Goal: Transaction & Acquisition: Purchase product/service

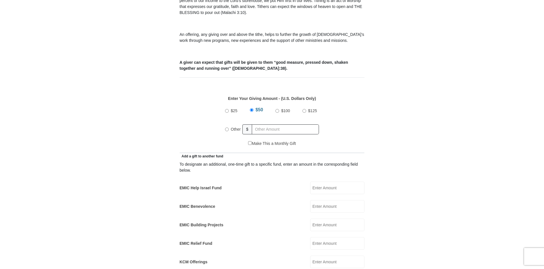
scroll to position [199, 0]
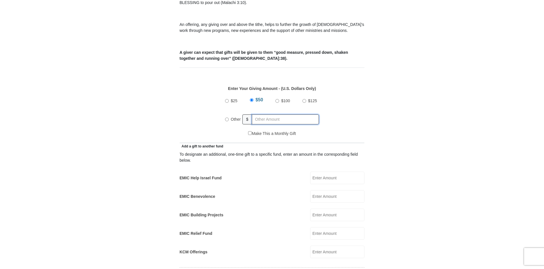
radio input "true"
click at [270, 114] on input "text" at bounding box center [286, 119] width 65 height 10
type input "4"
type input "5"
click at [333, 102] on div "$25 $50 $100 $125 Other $ 5" at bounding box center [272, 112] width 179 height 37
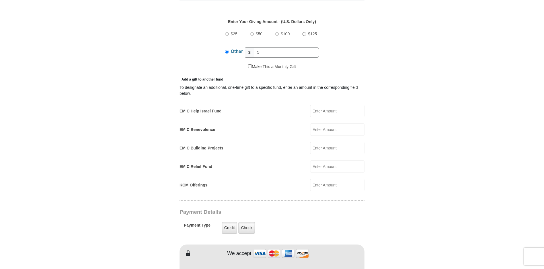
scroll to position [266, 0]
click at [342, 105] on input "EMIC Help Israel Fund" at bounding box center [337, 111] width 54 height 13
type input "1"
click at [332, 124] on input "EMIC Benevolence" at bounding box center [337, 130] width 54 height 13
type input "1"
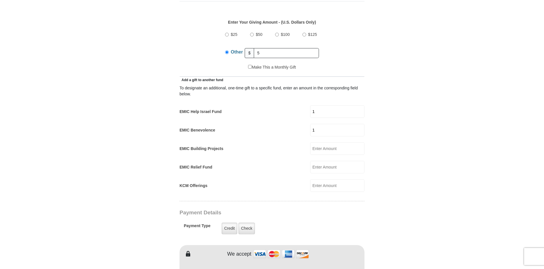
click at [331, 146] on input "EMIC Building Projects" at bounding box center [337, 148] width 54 height 13
type input "1"
click at [329, 163] on input "EMIC Relief Fund" at bounding box center [337, 167] width 54 height 13
type input "1"
click at [329, 180] on input "KCM Offerings" at bounding box center [337, 185] width 54 height 13
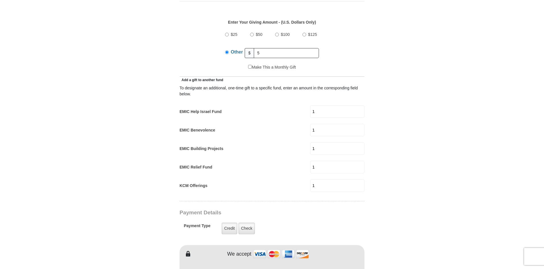
type input "1"
click at [397, 151] on form "Eagle Mountain International Church Online Giving Because of gifts like yours, …" at bounding box center [272, 197] width 325 height 880
click at [268, 130] on div "EMIC Benevolence 1 EMIC Benevolence Amount must be a valid number Make This a M…" at bounding box center [272, 130] width 185 height 13
click at [258, 113] on div "To designate an additional, one-time gift to a specific fund, enter an amount i…" at bounding box center [272, 137] width 185 height 109
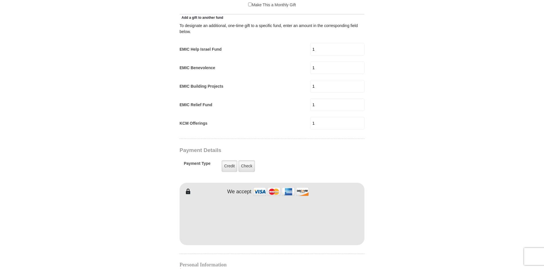
scroll to position [332, 0]
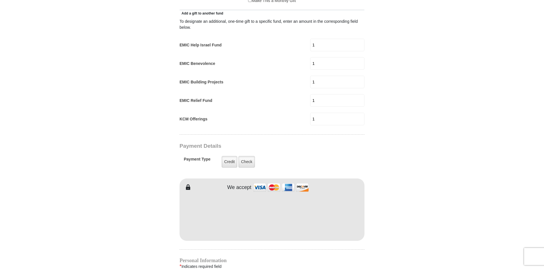
type input "Jeremiah"
type input "Zang"
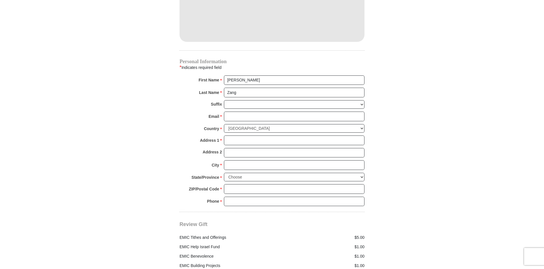
scroll to position [532, 0]
click at [235, 102] on div "Suffix Jr Sr I II III IV V VI" at bounding box center [272, 106] width 185 height 12
click at [233, 114] on div "Email * Please enter Email The email address you have entered is not valid." at bounding box center [272, 117] width 185 height 13
click at [235, 111] on input "Email *" at bounding box center [294, 116] width 141 height 10
type input "jeremiah.josiah.zang@gmail.com"
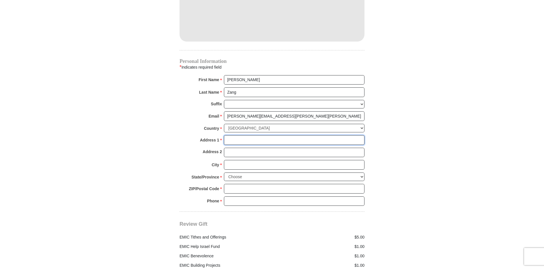
type input "1433 Yachtclub Drive"
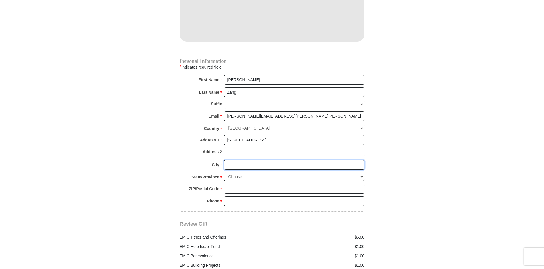
type input "Azle"
select select "TX"
type input "76020"
type input "8176474465"
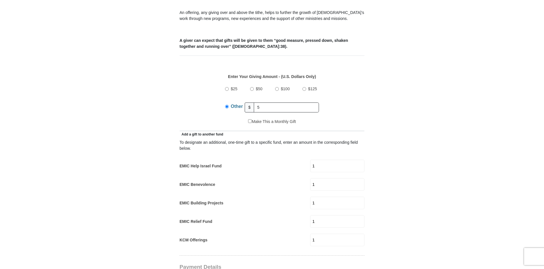
scroll to position [199, 0]
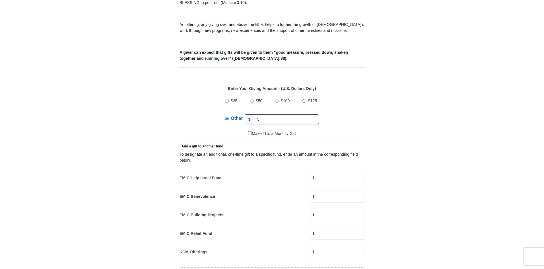
click at [335, 246] on input "1" at bounding box center [337, 252] width 54 height 13
click at [331, 228] on input "1" at bounding box center [337, 233] width 54 height 13
click at [331, 209] on input "1" at bounding box center [337, 215] width 54 height 13
click at [327, 194] on input "1" at bounding box center [337, 196] width 54 height 13
click at [325, 172] on input "1" at bounding box center [337, 178] width 54 height 13
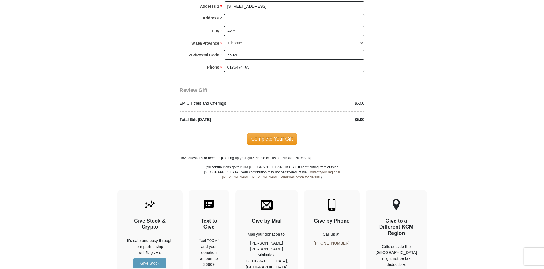
scroll to position [664, 0]
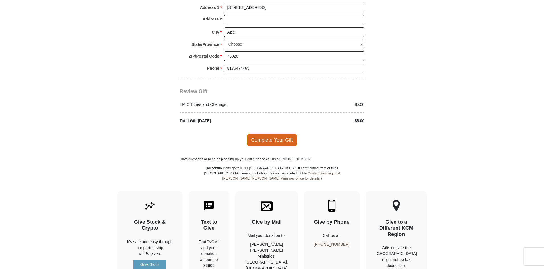
click at [274, 134] on span "Complete Your Gift" at bounding box center [272, 140] width 50 height 12
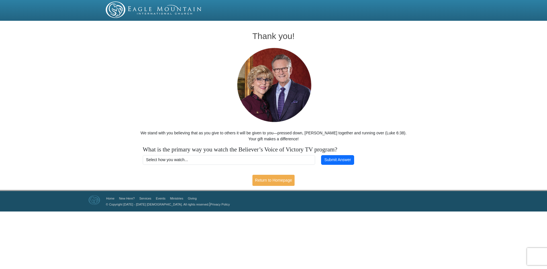
click at [341, 104] on div "Thank you! We stand with you believing that as you give to others it will be gi…" at bounding box center [273, 94] width 273 height 142
click at [340, 68] on div "Thank you! We stand with you believing that as you give to others it will be gi…" at bounding box center [273, 94] width 273 height 142
click at [172, 62] on div "Thank you! We stand with you believing that as you give to others it will be gi…" at bounding box center [273, 94] width 273 height 142
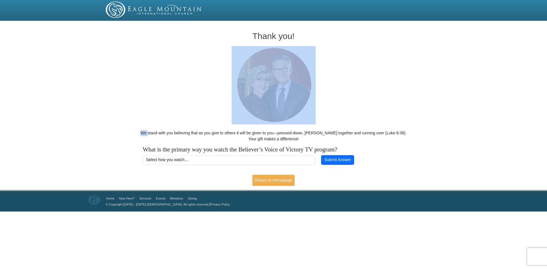
click at [172, 62] on div "Thank you! We stand with you believing that as you give to others it will be gi…" at bounding box center [273, 94] width 273 height 142
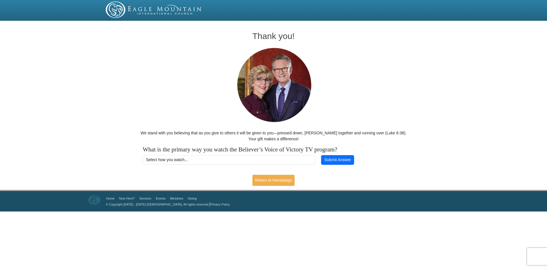
click at [172, 62] on div "Thank you! We stand with you believing that as you give to others it will be gi…" at bounding box center [273, 94] width 273 height 142
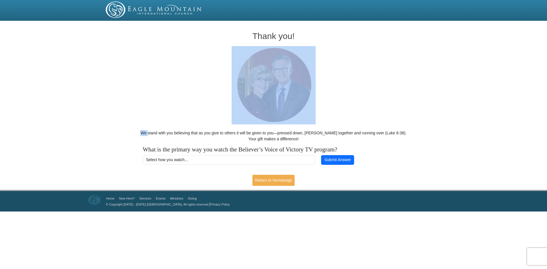
click at [172, 62] on div "Thank you! We stand with you believing that as you give to others it will be gi…" at bounding box center [273, 94] width 273 height 142
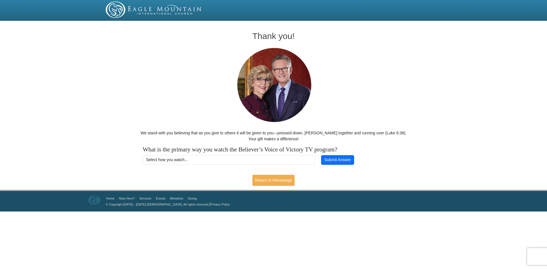
click at [172, 62] on div "Thank you! We stand with you believing that as you give to others it will be gi…" at bounding box center [273, 94] width 273 height 142
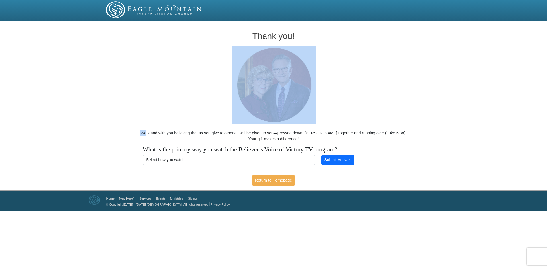
drag, startPoint x: 114, startPoint y: 59, endPoint x: 108, endPoint y: 59, distance: 6.3
click at [114, 59] on div "Thank you! We stand with you believing that as you give to others it will be gi…" at bounding box center [273, 106] width 547 height 167
drag, startPoint x: 108, startPoint y: 59, endPoint x: 92, endPoint y: 59, distance: 16.0
click at [92, 59] on div "Thank you! We stand with you believing that as you give to others it will be gi…" at bounding box center [273, 106] width 547 height 167
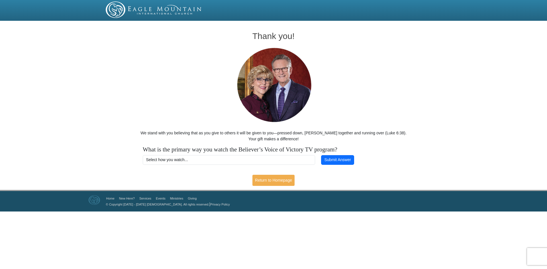
click at [88, 60] on div "Thank you! We stand with you believing that as you give to others it will be gi…" at bounding box center [273, 106] width 547 height 167
click at [85, 61] on div "Thank you! We stand with you believing that as you give to others it will be gi…" at bounding box center [273, 106] width 547 height 167
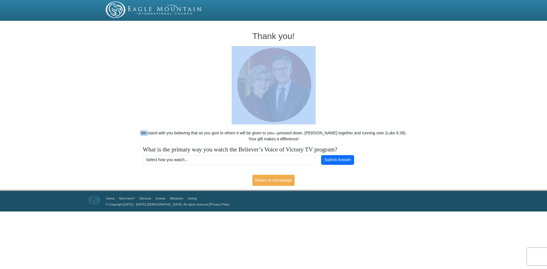
click at [85, 61] on div "Thank you! We stand with you believing that as you give to others it will be gi…" at bounding box center [273, 106] width 547 height 167
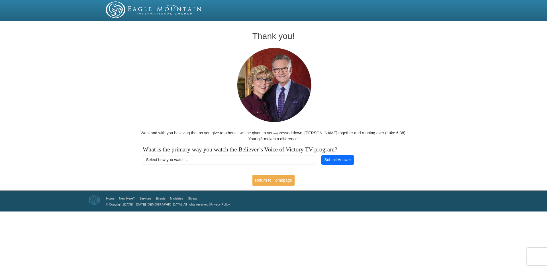
click at [84, 60] on div "Thank you! We stand with you believing that as you give to others it will be gi…" at bounding box center [273, 106] width 547 height 167
